Goal: Information Seeking & Learning: Learn about a topic

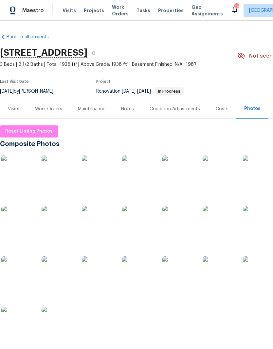
click at [25, 169] on img at bounding box center [17, 171] width 33 height 33
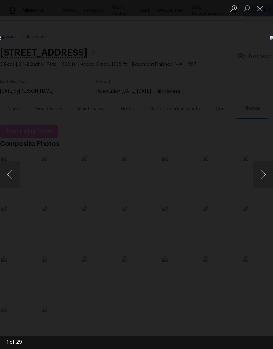
click at [264, 172] on button "Next image" at bounding box center [263, 174] width 20 height 26
click at [261, 177] on button "Next image" at bounding box center [263, 174] width 20 height 26
click at [263, 173] on button "Next image" at bounding box center [263, 174] width 20 height 26
click at [263, 180] on button "Next image" at bounding box center [263, 174] width 20 height 26
click at [262, 183] on button "Next image" at bounding box center [263, 174] width 20 height 26
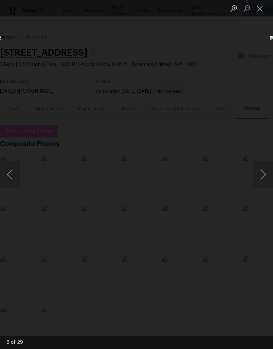
click at [262, 181] on button "Next image" at bounding box center [263, 174] width 20 height 26
click at [261, 181] on button "Next image" at bounding box center [263, 174] width 20 height 26
click at [263, 179] on button "Next image" at bounding box center [263, 174] width 20 height 26
click at [260, 178] on button "Next image" at bounding box center [263, 174] width 20 height 26
click at [263, 177] on button "Next image" at bounding box center [263, 174] width 20 height 26
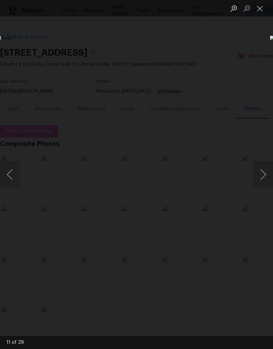
click at [264, 180] on button "Next image" at bounding box center [263, 174] width 20 height 26
click at [17, 174] on button "Previous image" at bounding box center [10, 174] width 20 height 26
click at [265, 174] on button "Next image" at bounding box center [263, 174] width 20 height 26
click at [264, 177] on button "Next image" at bounding box center [263, 174] width 20 height 26
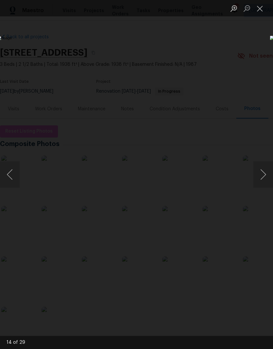
click at [263, 178] on button "Next image" at bounding box center [263, 174] width 20 height 26
click at [262, 179] on button "Next image" at bounding box center [263, 174] width 20 height 26
click at [261, 178] on button "Next image" at bounding box center [263, 174] width 20 height 26
click at [260, 179] on button "Next image" at bounding box center [263, 174] width 20 height 26
click at [261, 179] on button "Next image" at bounding box center [263, 174] width 20 height 26
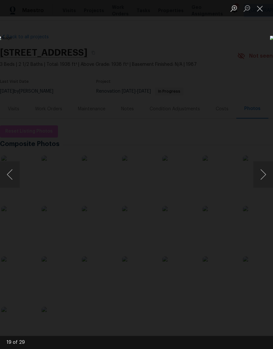
click at [262, 180] on button "Next image" at bounding box center [263, 174] width 20 height 26
click at [261, 180] on button "Next image" at bounding box center [263, 174] width 20 height 26
click at [264, 180] on button "Next image" at bounding box center [263, 174] width 20 height 26
click at [263, 179] on button "Next image" at bounding box center [263, 174] width 20 height 26
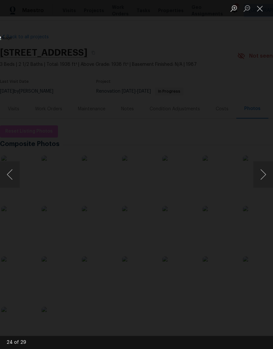
click at [262, 180] on button "Next image" at bounding box center [263, 174] width 20 height 26
click at [261, 181] on button "Next image" at bounding box center [263, 174] width 20 height 26
click at [262, 181] on button "Next image" at bounding box center [263, 174] width 20 height 26
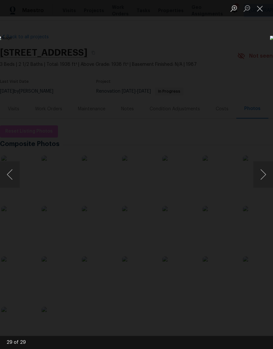
click at [261, 181] on button "Next image" at bounding box center [263, 174] width 20 height 26
click at [260, 182] on button "Next image" at bounding box center [263, 174] width 20 height 26
click at [261, 181] on button "Next image" at bounding box center [263, 174] width 20 height 26
click at [262, 181] on button "Next image" at bounding box center [263, 174] width 20 height 26
click at [262, 182] on button "Next image" at bounding box center [263, 174] width 20 height 26
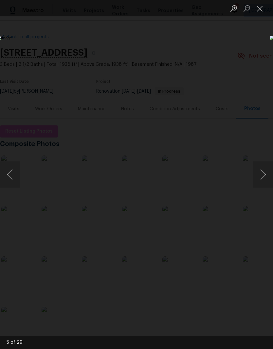
click at [262, 181] on button "Next image" at bounding box center [263, 174] width 20 height 26
click at [263, 181] on button "Next image" at bounding box center [263, 174] width 20 height 26
click at [262, 182] on button "Next image" at bounding box center [263, 174] width 20 height 26
click at [260, 184] on button "Next image" at bounding box center [263, 174] width 20 height 26
click at [263, 183] on button "Next image" at bounding box center [263, 174] width 20 height 26
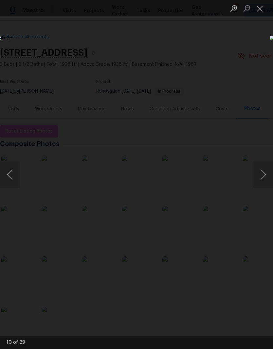
click at [262, 184] on button "Next image" at bounding box center [263, 174] width 20 height 26
click at [263, 184] on button "Next image" at bounding box center [263, 174] width 20 height 26
click at [263, 185] on button "Next image" at bounding box center [263, 174] width 20 height 26
click at [262, 185] on button "Next image" at bounding box center [263, 174] width 20 height 26
click at [214, 187] on img "Lightbox" at bounding box center [105, 174] width 217 height 277
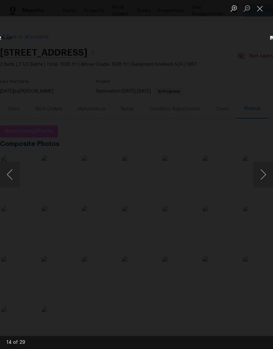
click at [263, 187] on button "Next image" at bounding box center [263, 174] width 20 height 26
click at [263, 184] on button "Next image" at bounding box center [263, 174] width 20 height 26
click at [262, 185] on button "Next image" at bounding box center [263, 174] width 20 height 26
click at [260, 187] on button "Next image" at bounding box center [263, 174] width 20 height 26
